Goal: Find specific page/section: Find specific page/section

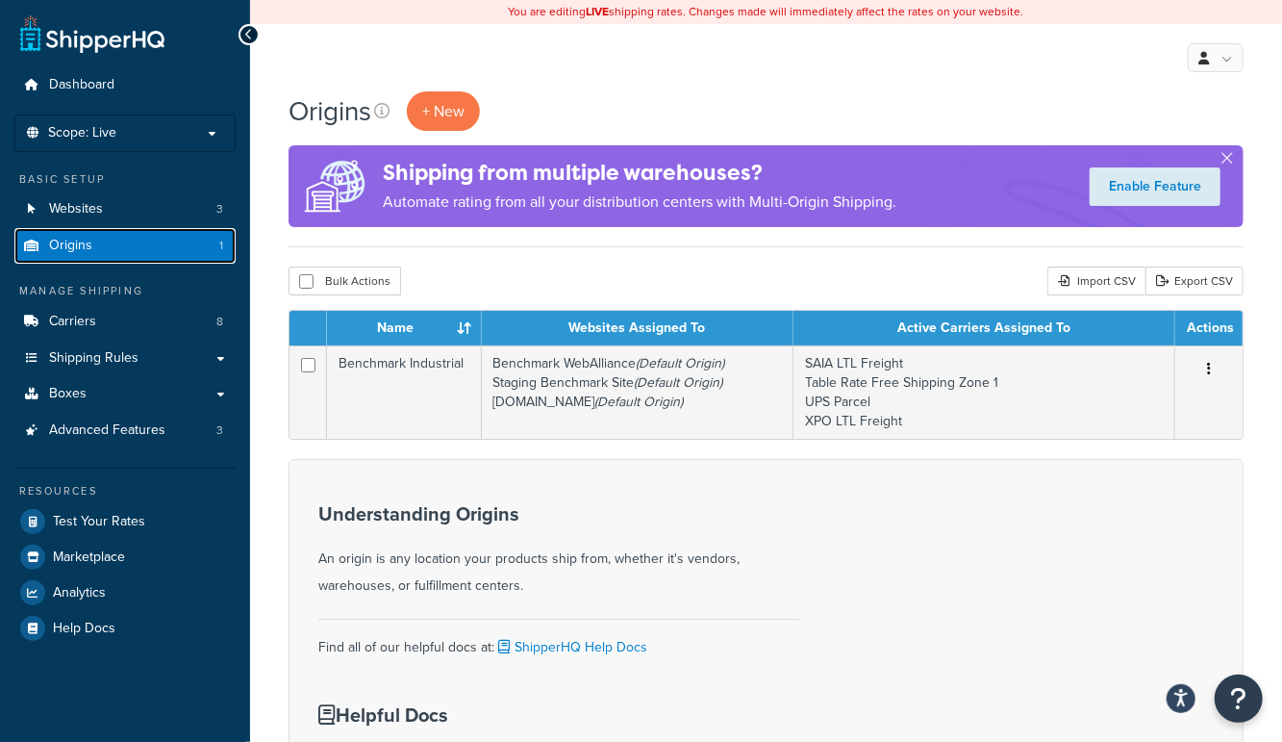
click at [81, 228] on link "Origins 1" at bounding box center [124, 246] width 221 height 36
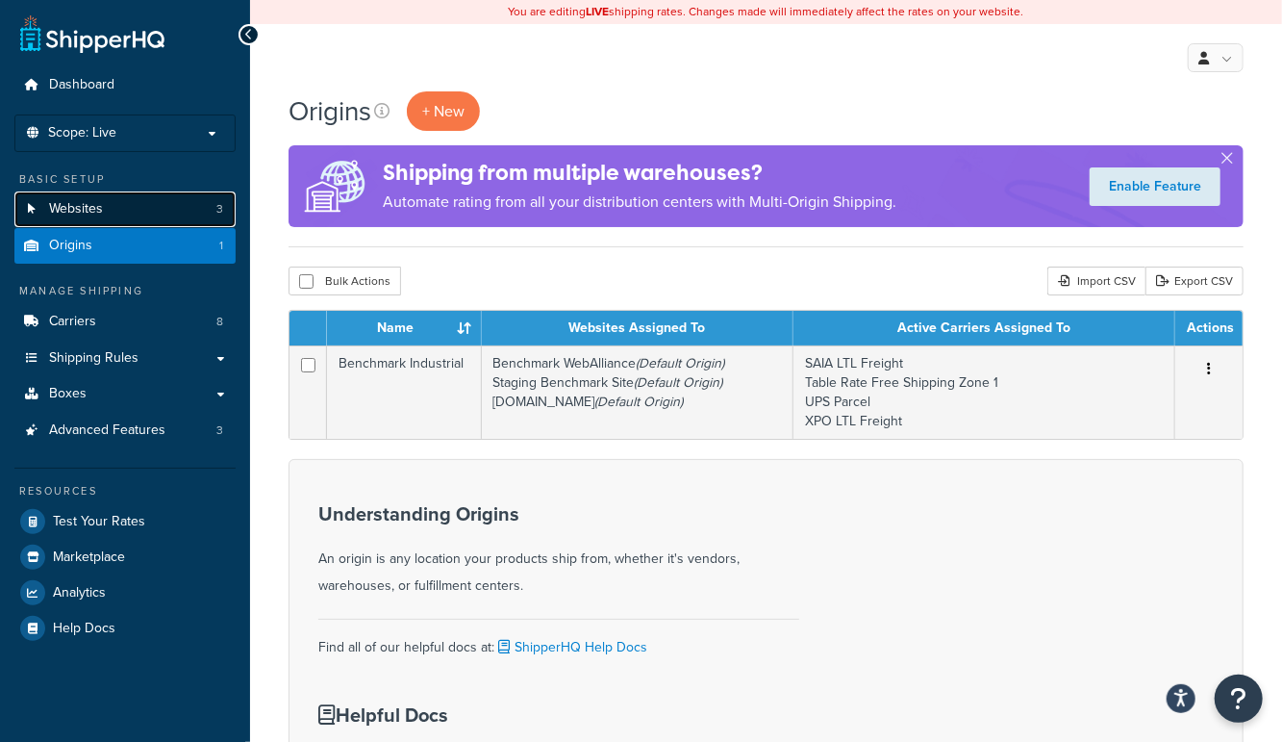
click at [82, 212] on span "Websites" at bounding box center [76, 209] width 54 height 16
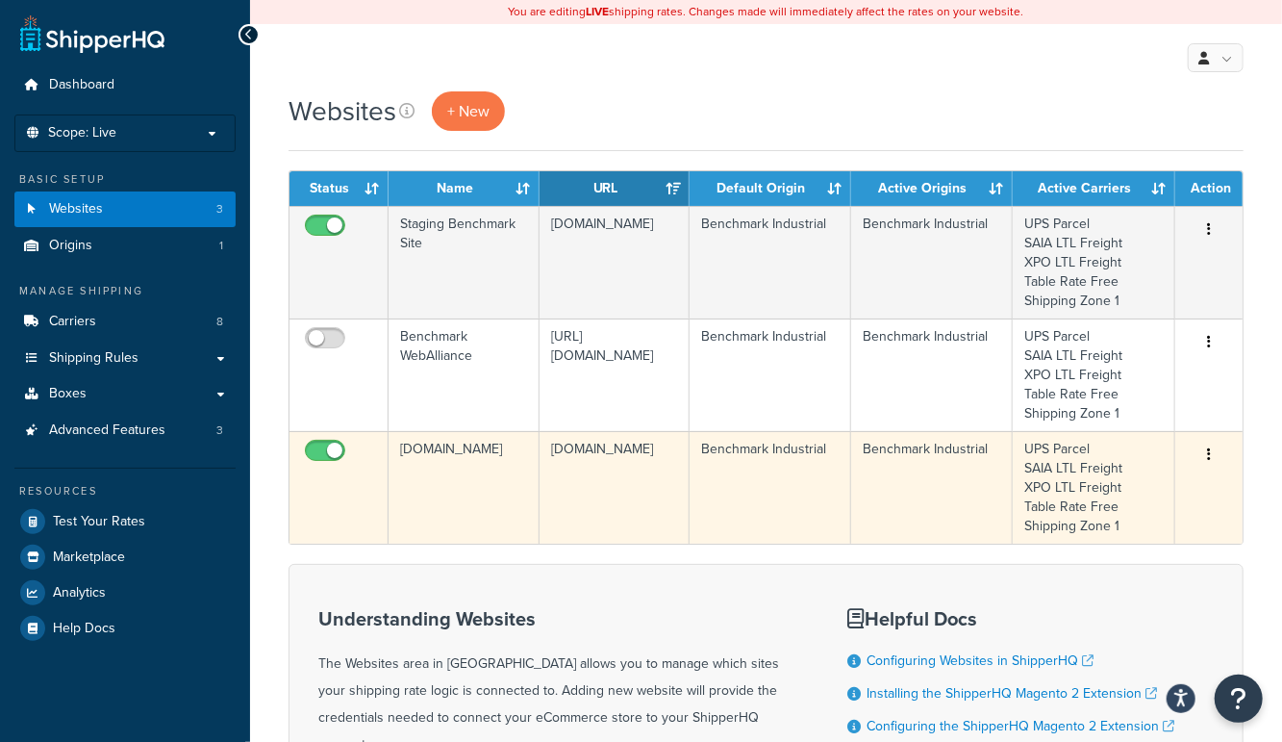
click at [463, 502] on td "[DOMAIN_NAME]" at bounding box center [464, 487] width 151 height 113
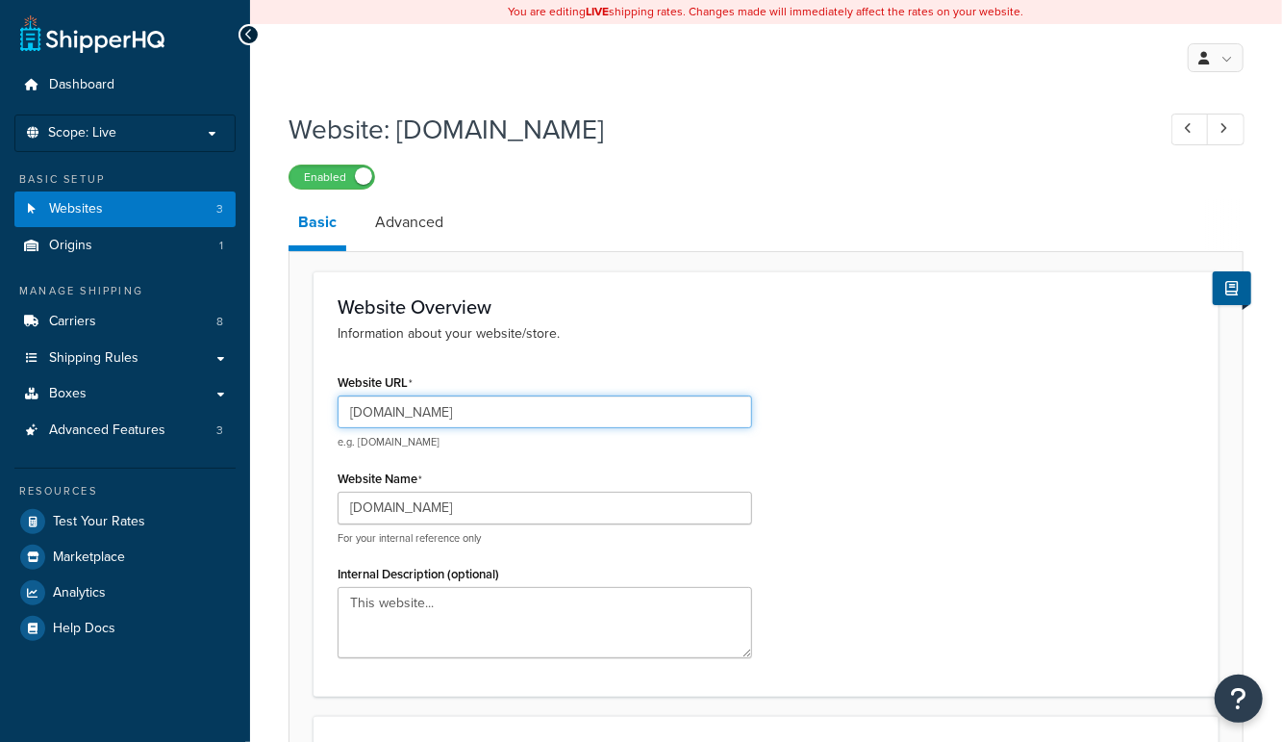
click at [453, 403] on input "[DOMAIN_NAME]" at bounding box center [545, 411] width 415 height 33
